Goal: Task Accomplishment & Management: Manage account settings

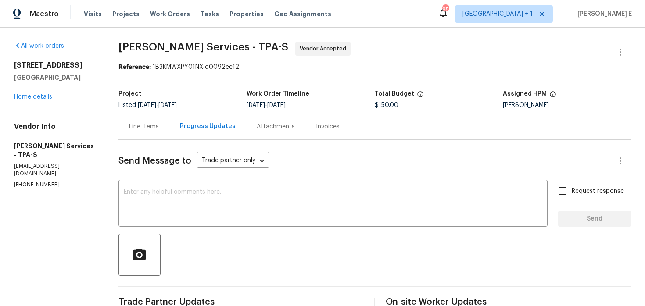
scroll to position [360, 0]
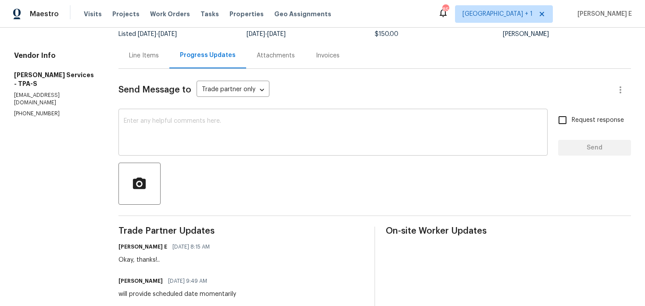
click at [290, 125] on textarea at bounding box center [333, 133] width 418 height 31
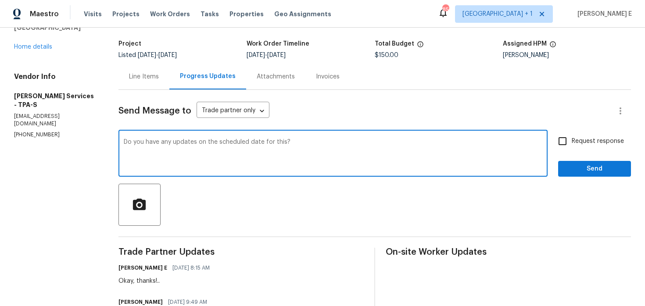
scroll to position [0, 0]
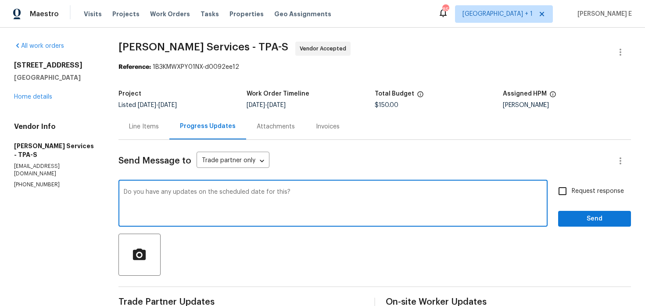
type textarea "Do you have any updates on the scheduled date for this?"
click at [581, 192] on span "Request response" at bounding box center [597, 191] width 52 height 9
click at [571, 192] on input "Request response" at bounding box center [562, 191] width 18 height 18
checkbox input "true"
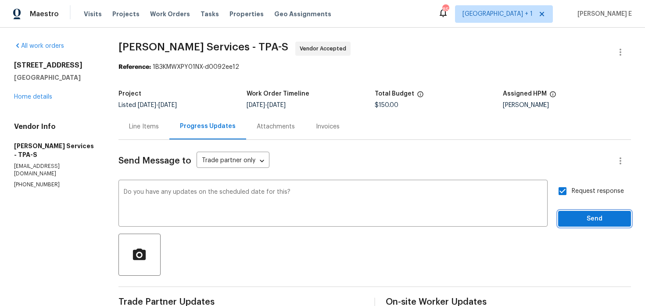
click at [582, 222] on span "Send" at bounding box center [594, 219] width 59 height 11
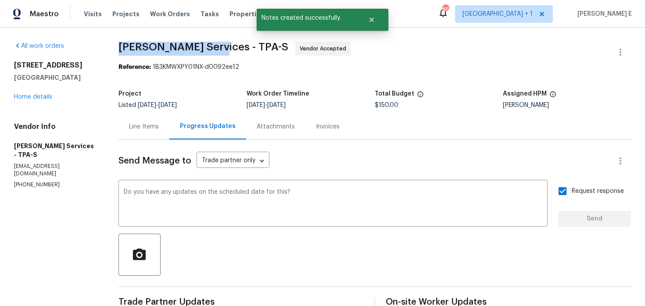
drag, startPoint x: 137, startPoint y: 45, endPoint x: 224, endPoint y: 46, distance: 87.3
click at [224, 46] on span "Massey Services - TPA-S" at bounding box center [203, 47] width 170 height 11
copy span "Massey Services -"
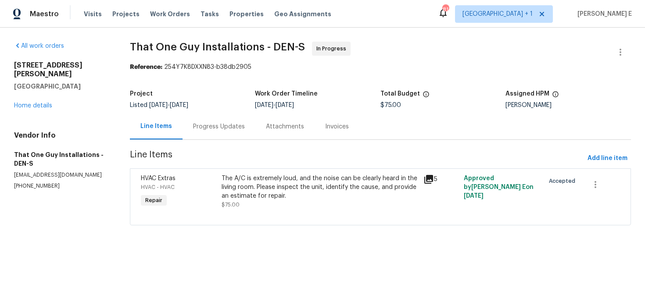
click at [210, 136] on div "Progress Updates" at bounding box center [218, 127] width 73 height 26
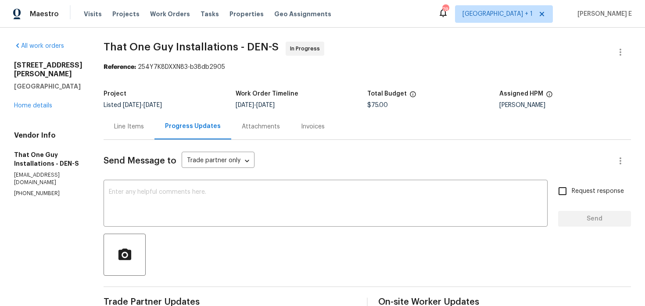
click at [138, 130] on div "Line Items" at bounding box center [129, 126] width 30 height 9
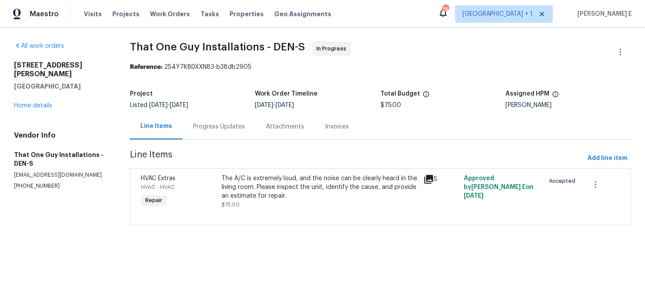
click at [249, 165] on span "Line Items" at bounding box center [357, 158] width 454 height 16
click at [246, 192] on div "The A/C is extremely loud, and the noise can be clearly heard in the living roo…" at bounding box center [319, 187] width 196 height 26
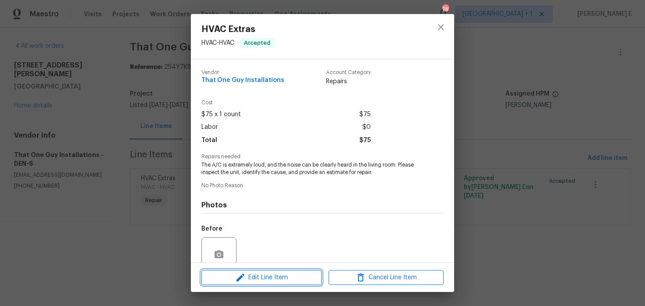
click at [237, 278] on icon "button" at bounding box center [240, 277] width 11 height 11
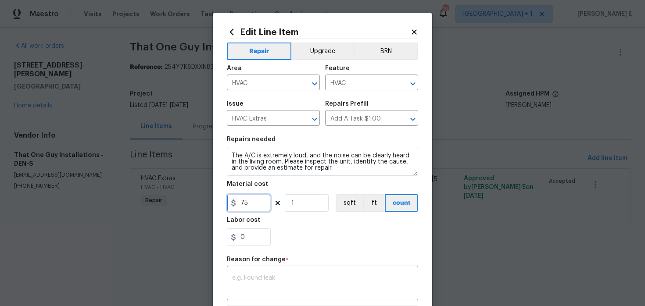
click at [247, 201] on input "75" at bounding box center [249, 203] width 44 height 18
type input "135"
click at [313, 295] on div "x ​" at bounding box center [322, 284] width 191 height 32
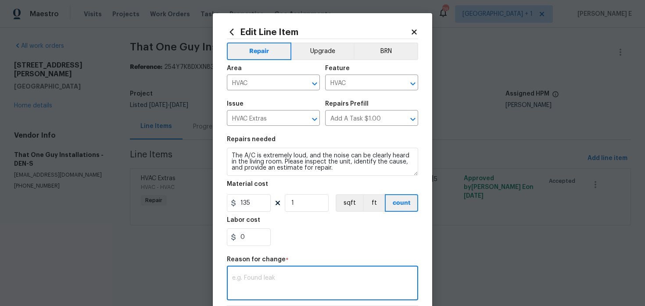
paste textarea "(KE) Updated per vendor's final cost."
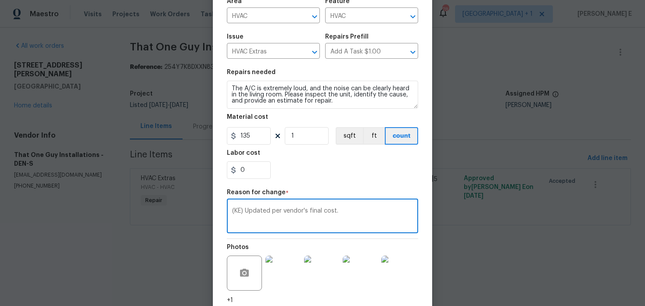
scroll to position [135, 0]
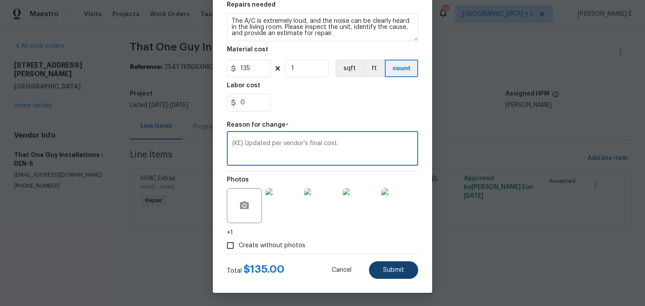
type textarea "(KE) Updated per vendor's final cost."
click at [386, 271] on span "Submit" at bounding box center [393, 270] width 21 height 7
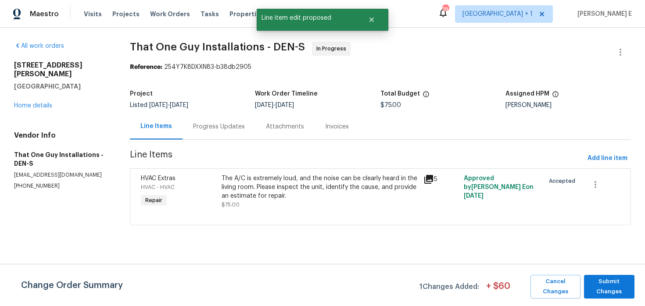
scroll to position [0, 0]
click at [615, 282] on span "Submit Changes" at bounding box center [609, 287] width 42 height 20
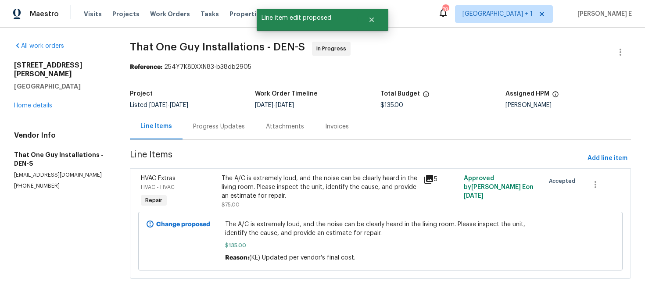
click at [216, 136] on div "Progress Updates" at bounding box center [218, 127] width 73 height 26
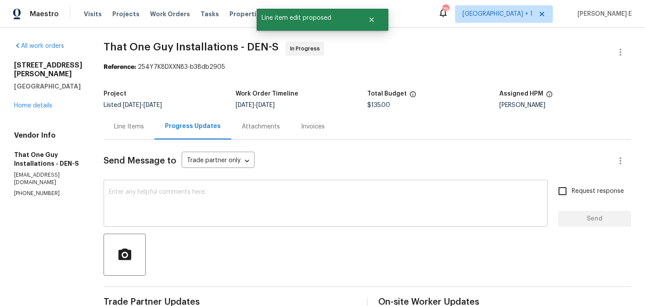
click at [228, 211] on textarea at bounding box center [325, 204] width 433 height 31
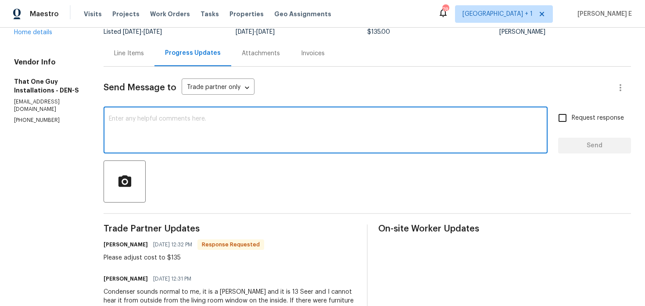
scroll to position [77, 0]
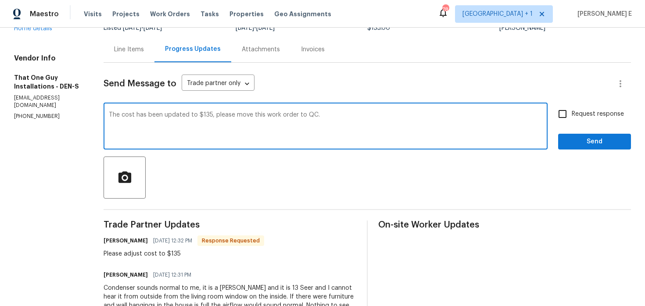
type textarea "The cost has been updated to $135, please move this work order to QC."
click at [570, 117] on input "Request response" at bounding box center [562, 114] width 18 height 18
checkbox input "true"
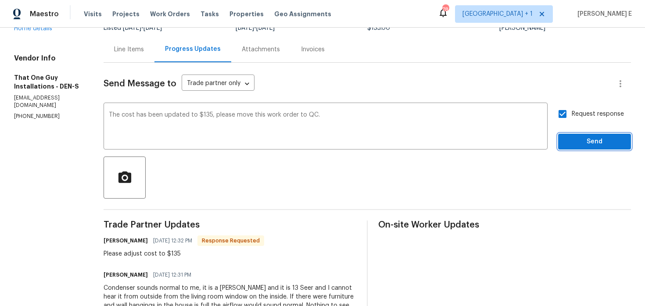
click at [569, 145] on span "Send" at bounding box center [594, 141] width 59 height 11
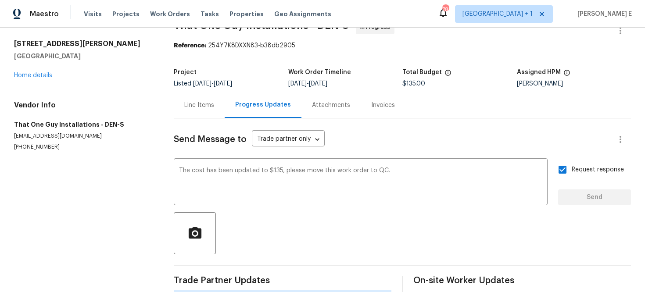
scroll to position [0, 0]
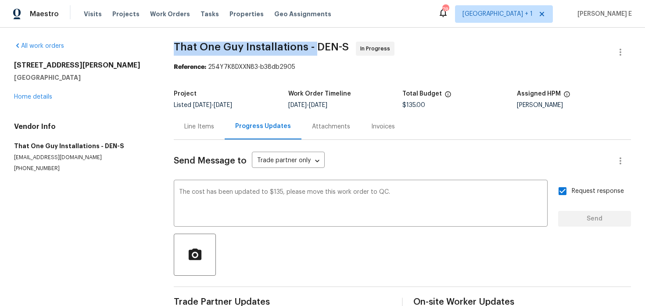
drag, startPoint x: 171, startPoint y: 44, endPoint x: 314, endPoint y: 45, distance: 142.5
click at [314, 45] on div "All work orders 10674 Cherrington St Highlands Ranch, CO 80126 Home details Ven…" at bounding box center [322, 178] width 645 height 300
copy span "That One Guy Installations -"
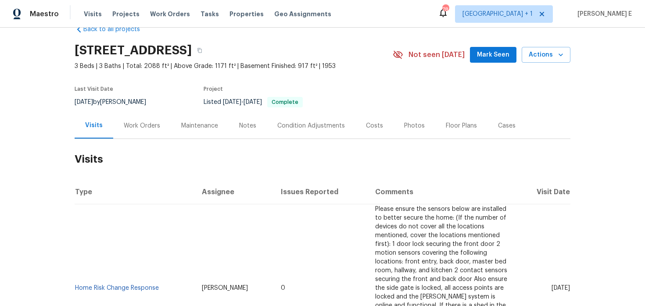
scroll to position [23, 0]
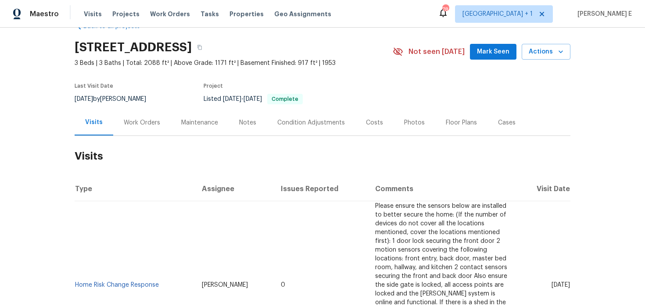
click at [132, 128] on div "Work Orders" at bounding box center [141, 123] width 57 height 26
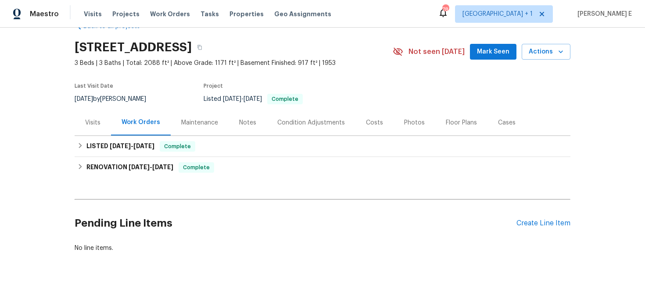
scroll to position [29, 0]
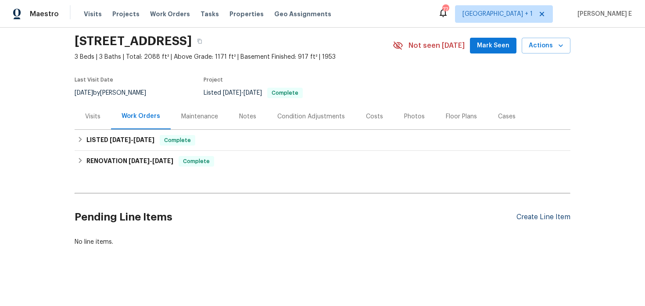
click at [553, 218] on div "Create Line Item" at bounding box center [543, 217] width 54 height 8
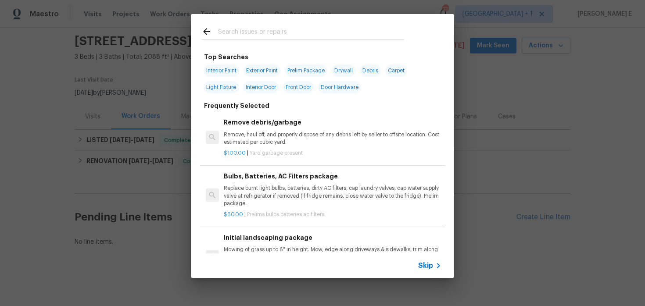
click at [428, 267] on span "Skip" at bounding box center [425, 265] width 15 height 9
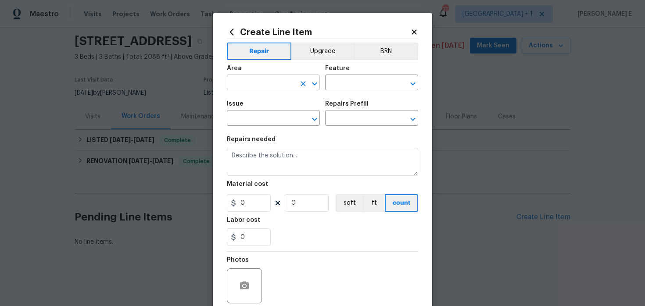
click at [267, 82] on input "text" at bounding box center [261, 84] width 68 height 14
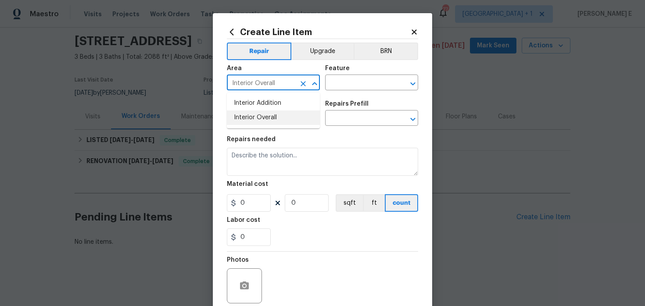
type input "Interior Overall"
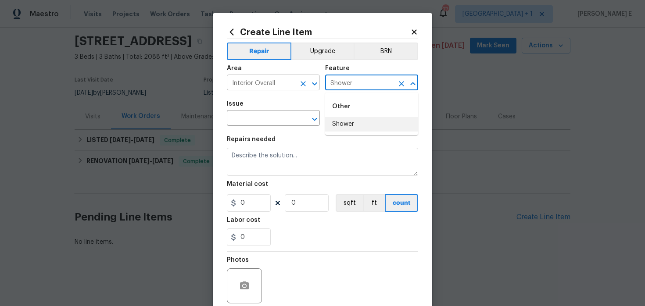
type input "Shower"
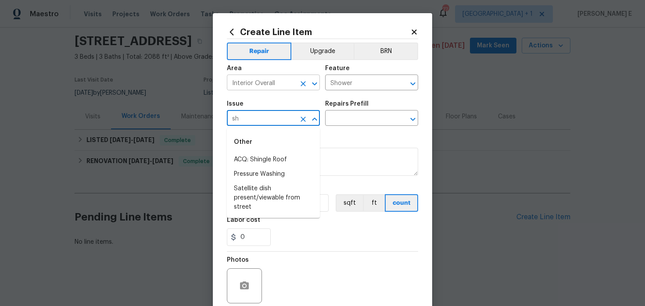
type input "s"
click at [255, 161] on li "Bathroom Plumbing" at bounding box center [273, 160] width 93 height 14
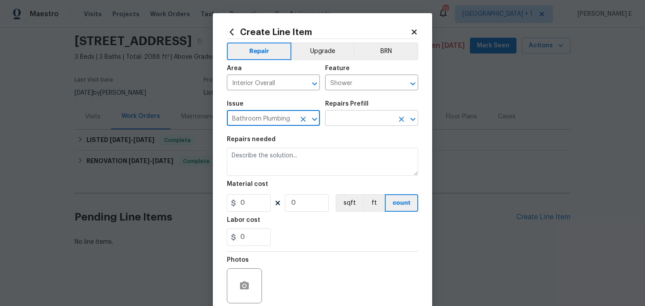
type input "Bathroom Plumbing"
click at [337, 117] on input "text" at bounding box center [359, 119] width 68 height 14
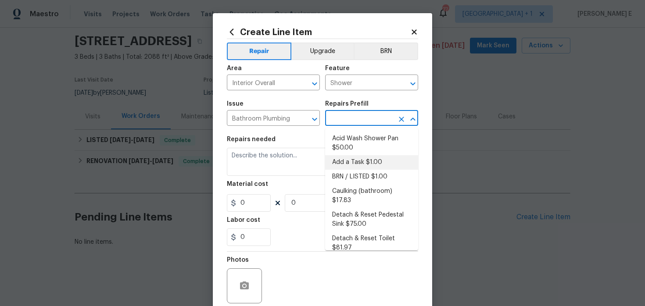
click at [346, 162] on li "Add a Task $1.00" at bounding box center [371, 162] width 93 height 14
type input "Plumbing"
type input "Add a Task $1.00"
type textarea "HPM to detail"
type input "1"
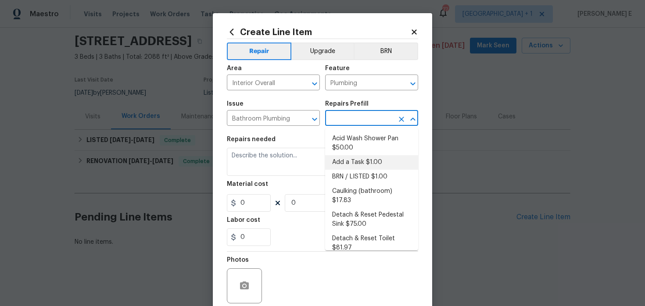
type input "1"
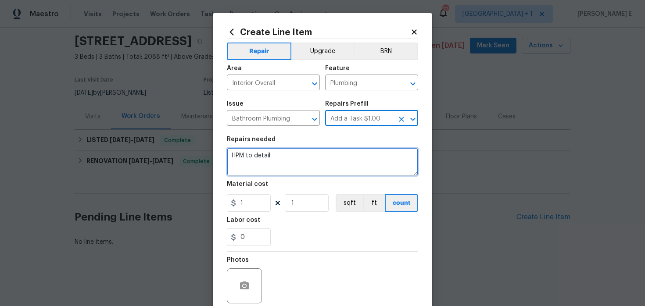
click at [299, 165] on textarea "HPM to detail" at bounding box center [322, 162] width 191 height 28
paste textarea "The shower in the primary bathroom is not working properly. Please inspect and …"
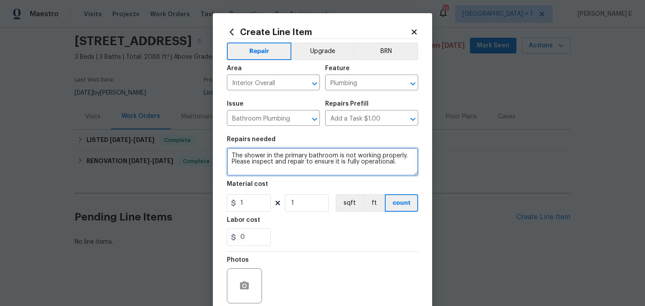
type textarea "The shower in the primary bathroom is not working properly. Please inspect and …"
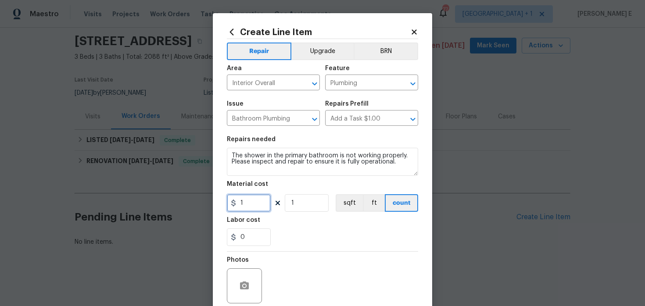
drag, startPoint x: 243, startPoint y: 206, endPoint x: 226, endPoint y: 206, distance: 16.2
click at [227, 206] on input "1" at bounding box center [249, 203] width 44 height 18
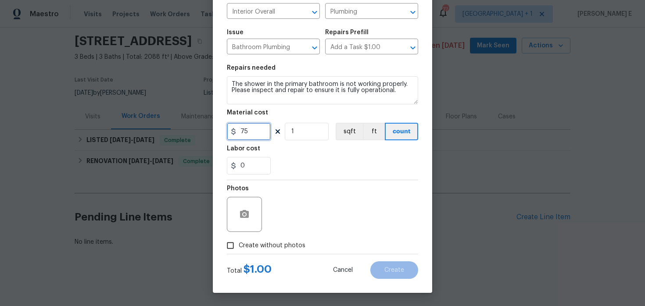
type input "75"
click at [274, 246] on span "Create without photos" at bounding box center [272, 245] width 67 height 9
click at [239, 246] on input "Create without photos" at bounding box center [230, 245] width 17 height 17
checkbox input "true"
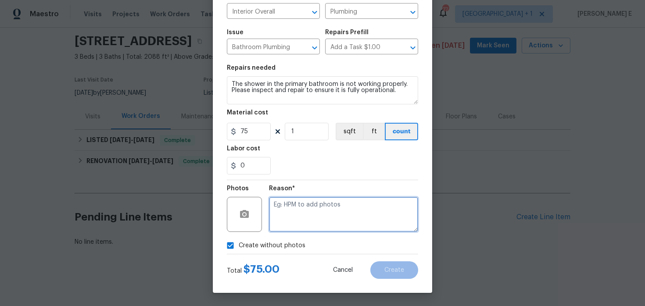
click at [316, 220] on textarea at bounding box center [343, 214] width 149 height 35
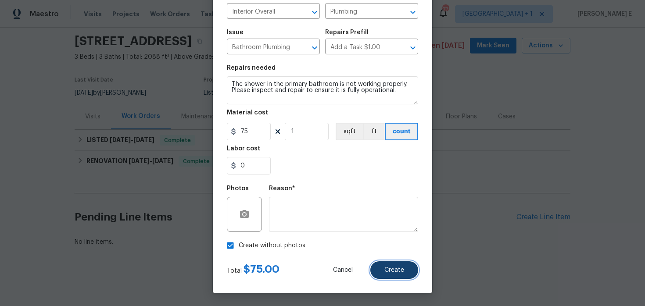
click at [405, 275] on button "Create" at bounding box center [394, 270] width 48 height 18
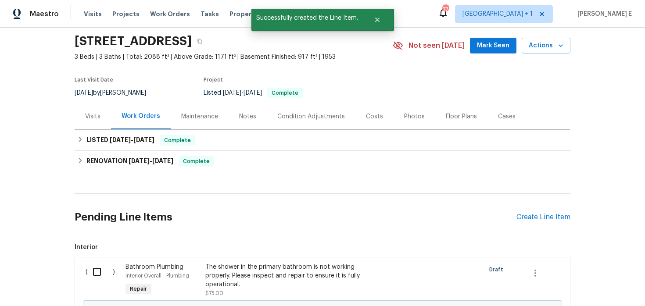
scroll to position [138, 0]
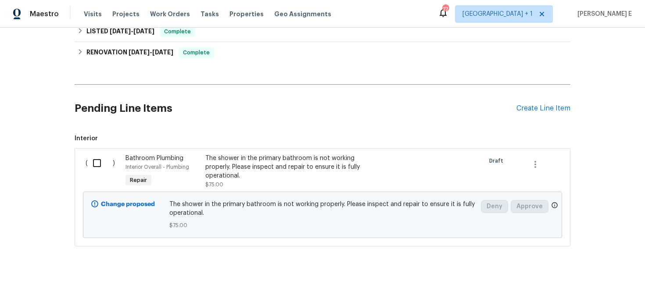
click at [100, 166] on input "checkbox" at bounding box center [100, 163] width 25 height 18
checkbox input "true"
click at [601, 285] on span "Create Work Order" at bounding box center [594, 284] width 58 height 11
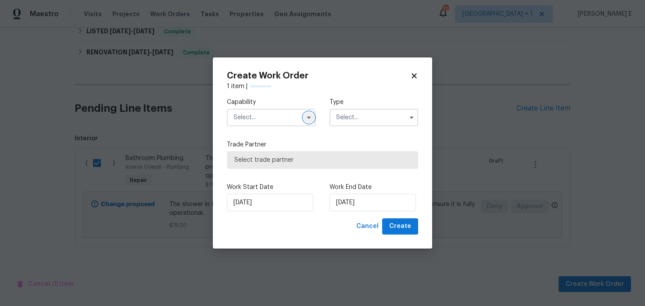
click at [307, 118] on icon "button" at bounding box center [308, 117] width 7 height 7
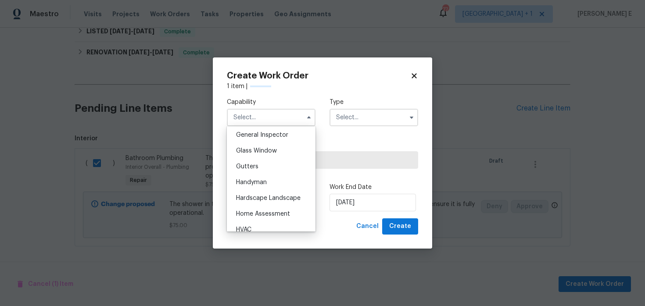
scroll to position [450, 0]
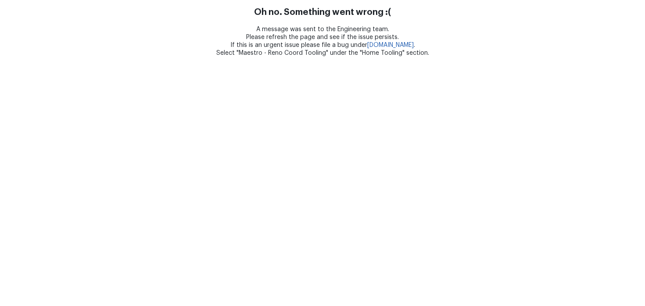
click at [276, 57] on html "Oh no. Something went wrong :( A message was sent to the Engineering team. Plea…" at bounding box center [322, 28] width 645 height 57
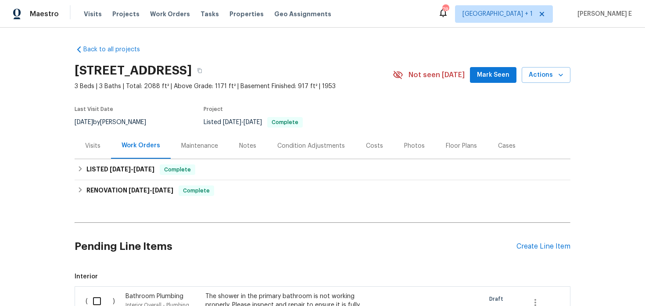
scroll to position [138, 0]
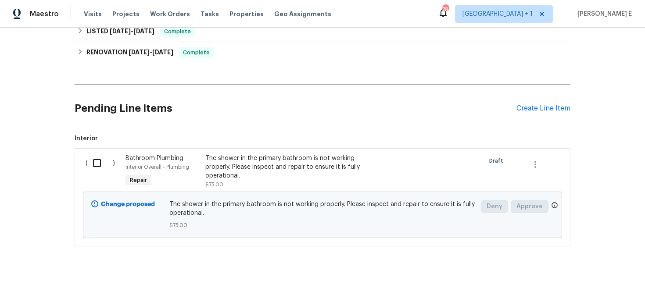
click at [102, 161] on input "checkbox" at bounding box center [100, 163] width 25 height 18
checkbox input "true"
click at [578, 291] on button "Create Work Order" at bounding box center [594, 284] width 72 height 16
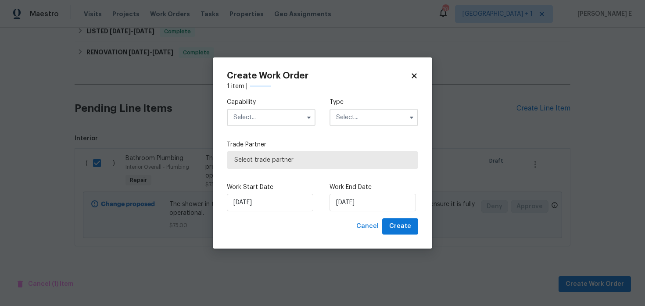
click at [271, 120] on input "text" at bounding box center [271, 118] width 89 height 18
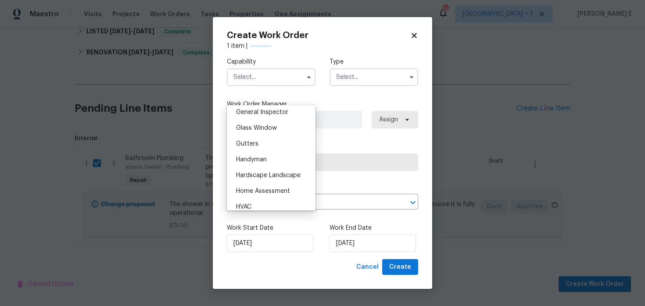
scroll to position [441, 0]
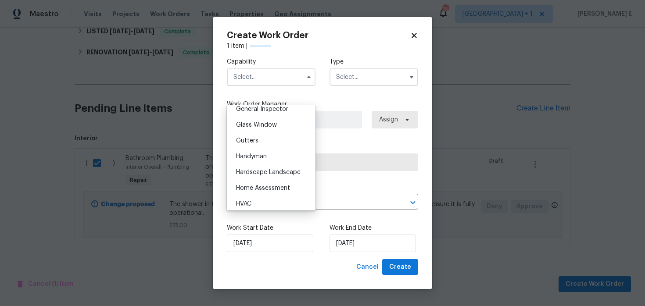
click at [264, 158] on span "Handyman" at bounding box center [251, 156] width 31 height 6
type input "Handyman"
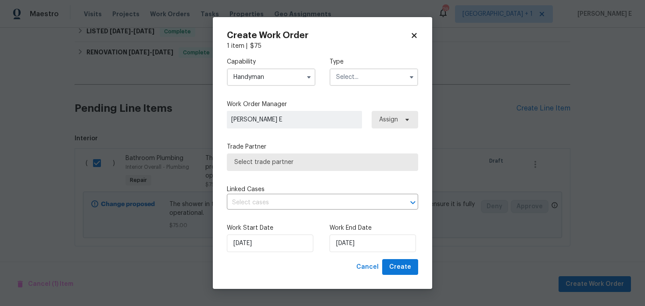
click at [361, 77] on input "text" at bounding box center [373, 77] width 89 height 18
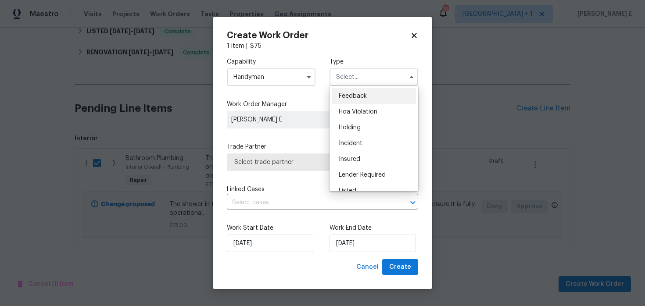
click at [355, 98] on span "Feedback" at bounding box center [353, 96] width 28 height 6
type input "Feedback"
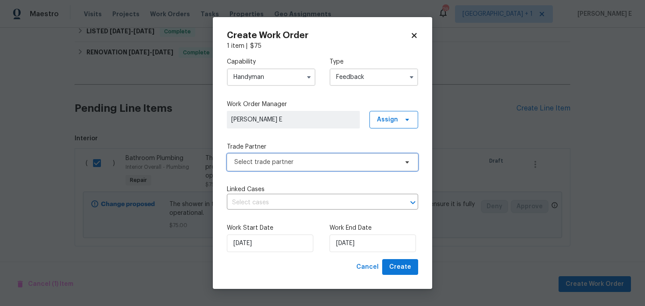
click at [278, 167] on span "Select trade partner" at bounding box center [322, 162] width 191 height 18
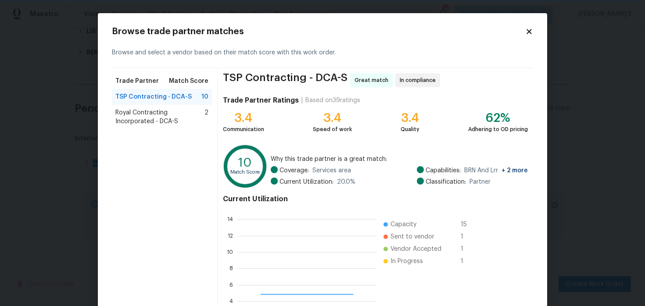
scroll to position [123, 139]
click at [153, 121] on span "Royal Contracting Incorporated - DCA-S" at bounding box center [159, 117] width 89 height 18
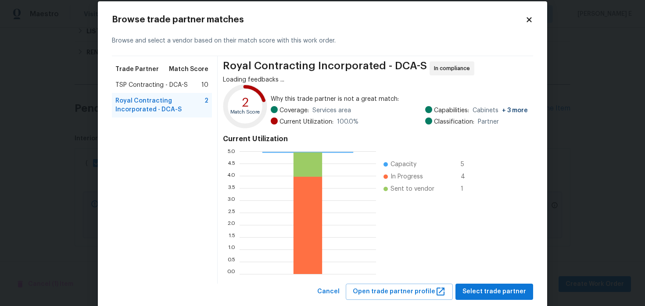
scroll to position [0, 0]
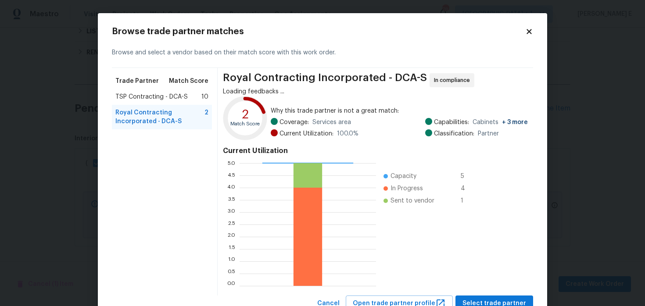
click at [128, 98] on span "TSP Contracting - DCA-S" at bounding box center [151, 97] width 72 height 9
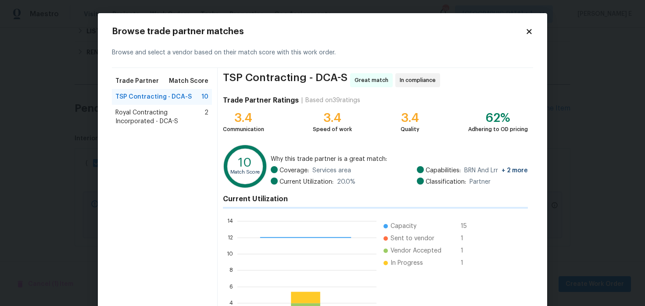
scroll to position [82, 0]
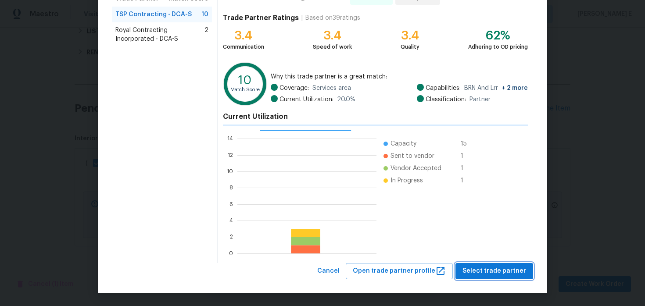
click at [487, 272] on span "Select trade partner" at bounding box center [494, 271] width 64 height 11
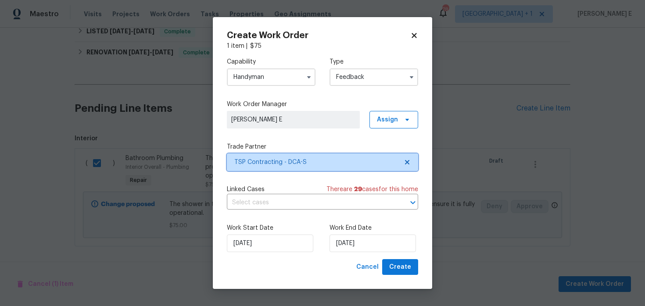
scroll to position [0, 0]
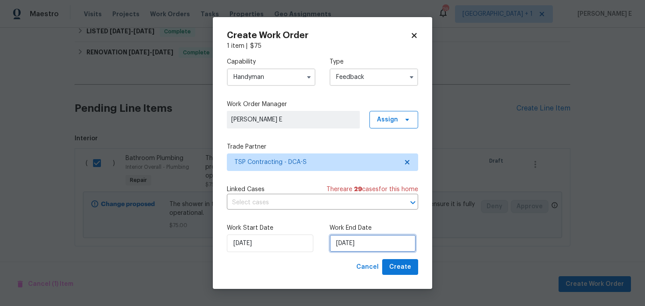
click at [351, 236] on input "21/08/2025" at bounding box center [372, 244] width 86 height 18
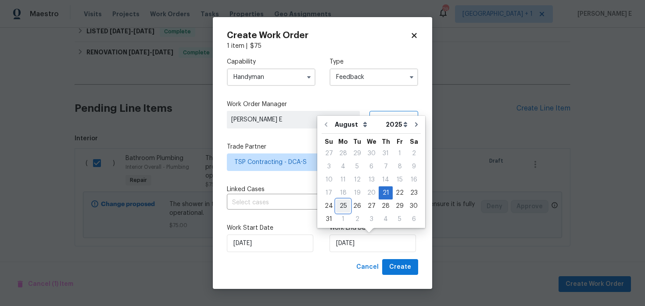
click at [343, 207] on div "25" at bounding box center [343, 206] width 14 height 12
type input "25/08/2025"
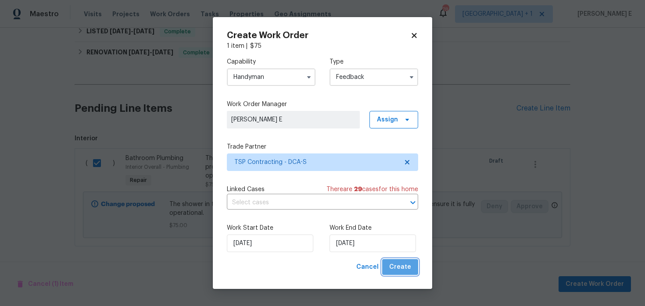
click at [403, 272] on span "Create" at bounding box center [400, 267] width 22 height 11
checkbox input "false"
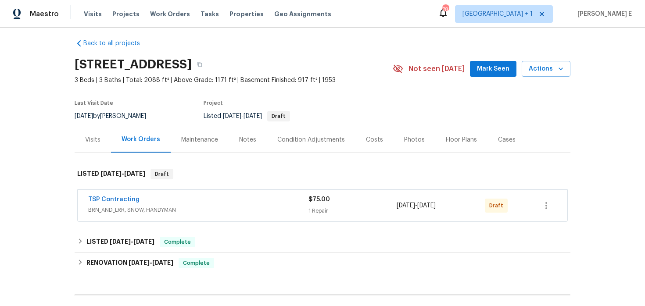
scroll to position [7, 0]
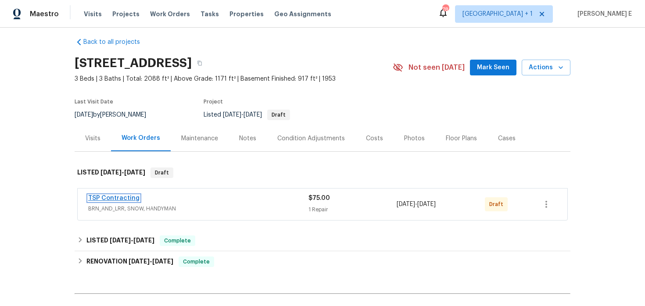
click at [117, 196] on link "TSP Contracting" at bounding box center [113, 198] width 51 height 6
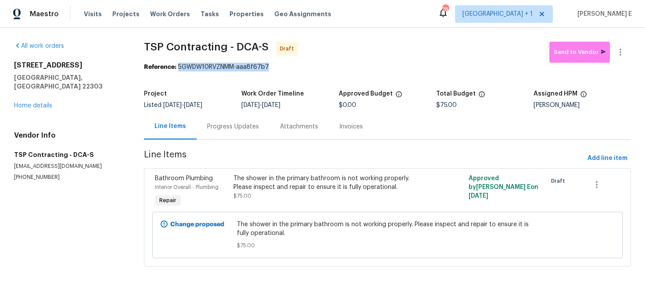
drag, startPoint x: 181, startPoint y: 68, endPoint x: 274, endPoint y: 68, distance: 93.0
click at [274, 68] on div "Reference: 5GWDW10RVZNMM-aaa8f67b7" at bounding box center [387, 67] width 487 height 9
copy div "5GWDW10RVZNMM-aaa8f67b7"
click at [241, 125] on div "Progress Updates" at bounding box center [233, 126] width 52 height 9
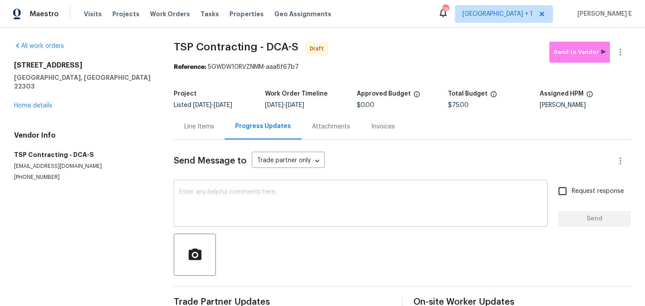
click at [258, 193] on textarea at bounding box center [360, 204] width 363 height 31
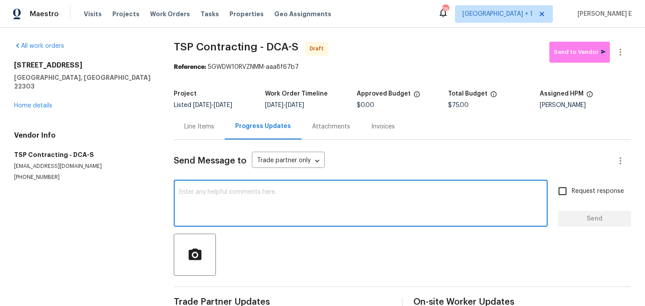
paste textarea "Hi this is [PERSON_NAME] with Opendoor. I’m confirming you received the WO for …"
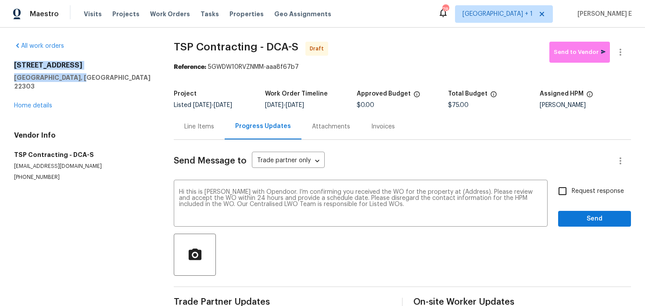
drag, startPoint x: 12, startPoint y: 66, endPoint x: 83, endPoint y: 76, distance: 72.3
click at [83, 76] on div "All work orders [STREET_ADDRESS] Home details Vendor Info TSP Contracting - DCA…" at bounding box center [322, 177] width 645 height 298
copy div "[STREET_ADDRESS]"
click at [457, 193] on textarea "Hi this is [PERSON_NAME] with Opendoor. I’m confirming you received the WO for …" at bounding box center [360, 204] width 363 height 31
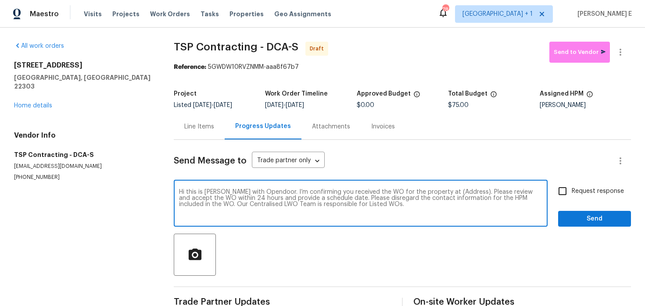
paste textarea "[STREET_ADDRESS]"
type textarea "Hi this is [PERSON_NAME] with Opendoor. I’m confirming you received the WO for …"
click at [576, 191] on span "Request response" at bounding box center [597, 191] width 52 height 9
click at [571, 191] on input "Request response" at bounding box center [562, 191] width 18 height 18
checkbox input "true"
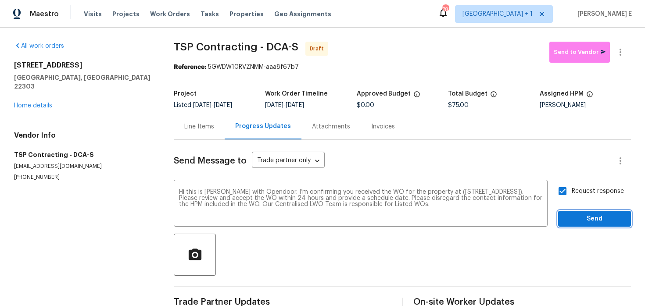
click at [578, 214] on span "Send" at bounding box center [594, 219] width 59 height 11
click at [623, 59] on button "button" at bounding box center [620, 52] width 21 height 21
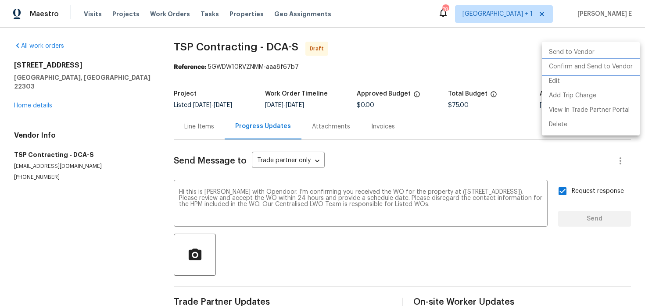
click at [593, 71] on li "Confirm and Send to Vendor" at bounding box center [591, 67] width 98 height 14
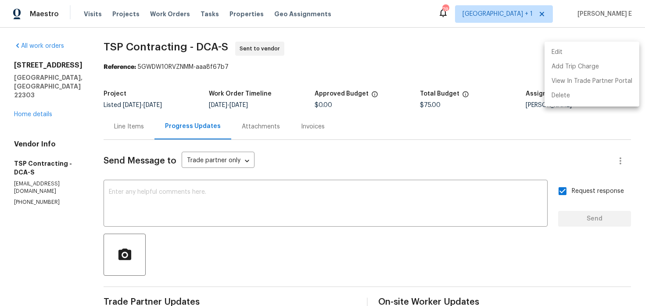
click at [161, 88] on div at bounding box center [322, 153] width 645 height 306
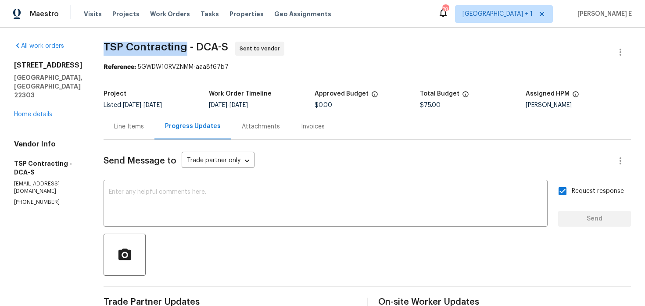
drag, startPoint x: 100, startPoint y: 45, endPoint x: 181, endPoint y: 46, distance: 80.7
click at [181, 45] on div "All work orders 2811 School St Alexandria, VA 22303 Home details Vendor Info TS…" at bounding box center [322, 207] width 645 height 359
copy span "TSP Contracting"
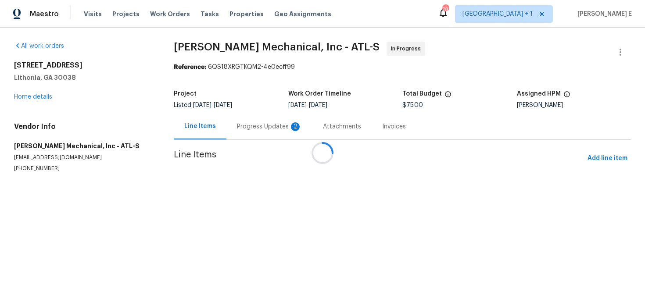
click at [231, 124] on div at bounding box center [322, 153] width 645 height 306
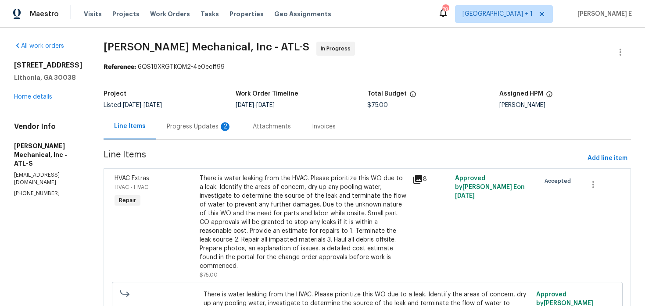
click at [235, 133] on div "Progress Updates 2" at bounding box center [199, 127] width 86 height 26
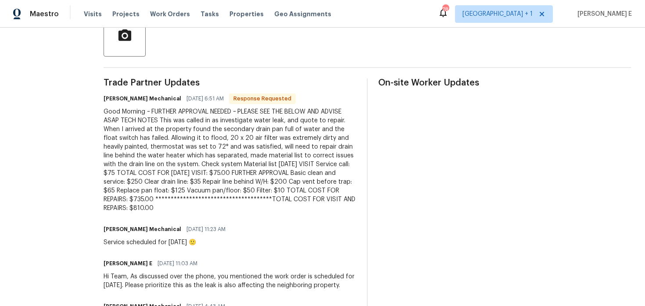
scroll to position [240, 0]
